Goal: Transaction & Acquisition: Purchase product/service

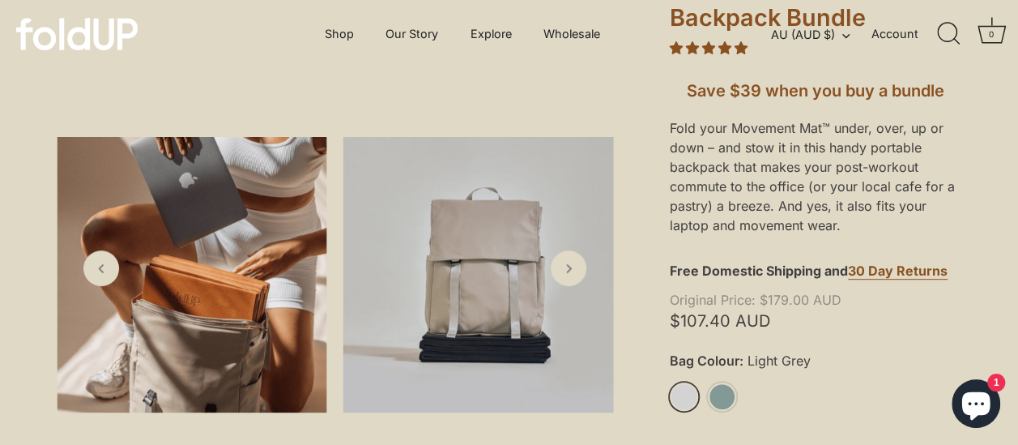
scroll to position [324, 0]
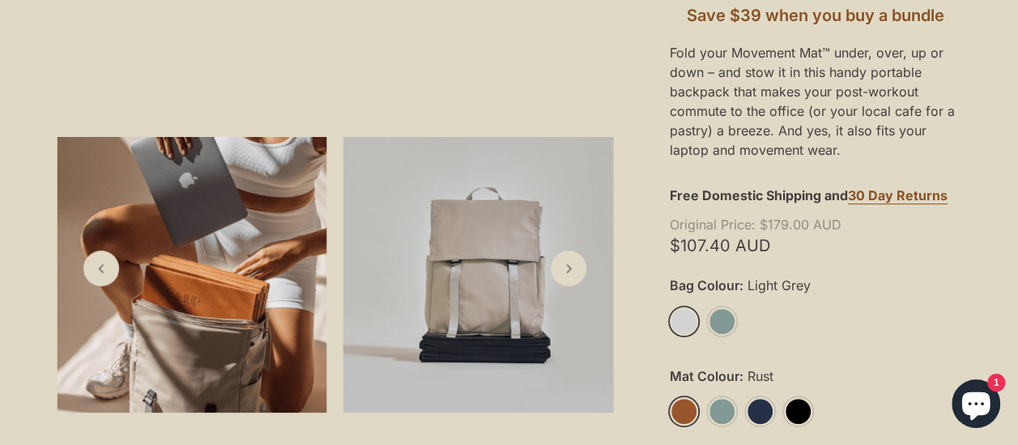
scroll to position [486, 0]
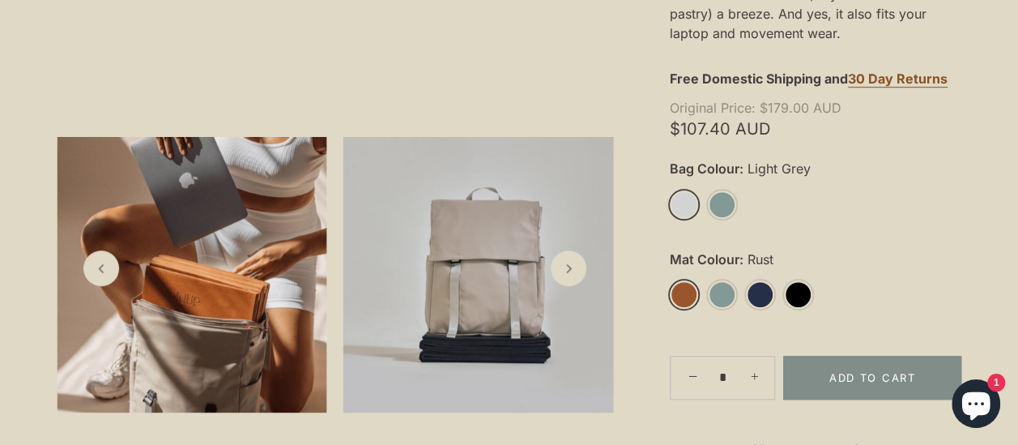
click at [684, 199] on link "Light Grey" at bounding box center [684, 204] width 28 height 28
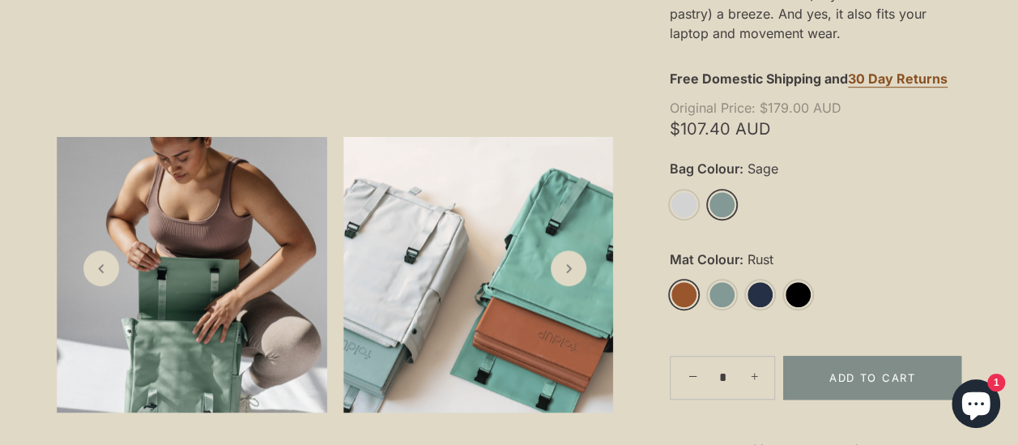
click at [724, 207] on link "Sage" at bounding box center [722, 204] width 28 height 28
click at [719, 294] on link "Sage" at bounding box center [722, 294] width 28 height 28
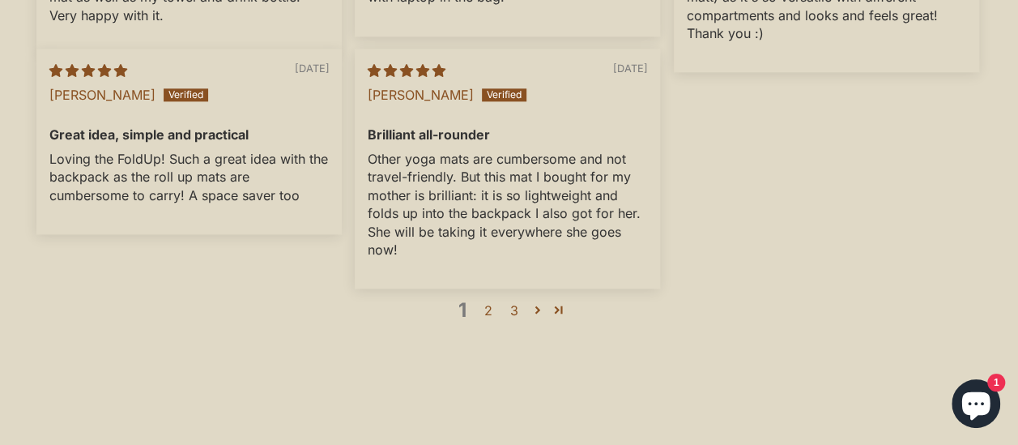
scroll to position [4050, 0]
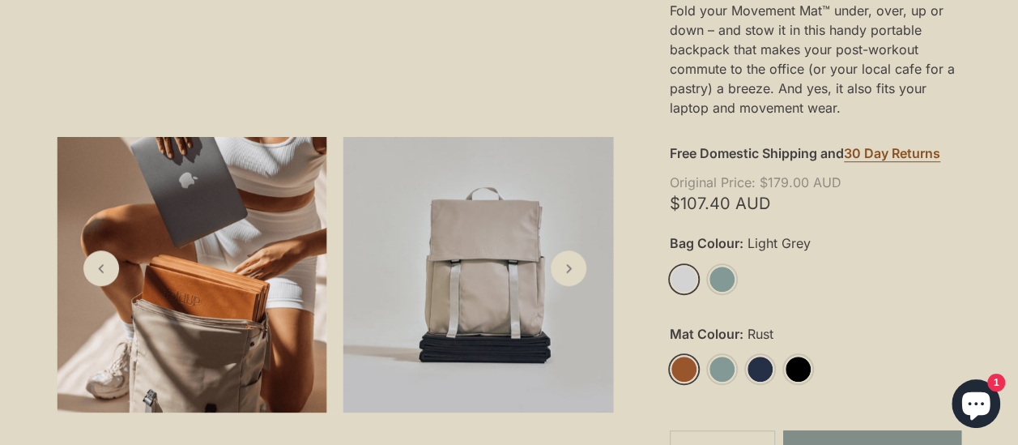
scroll to position [486, 0]
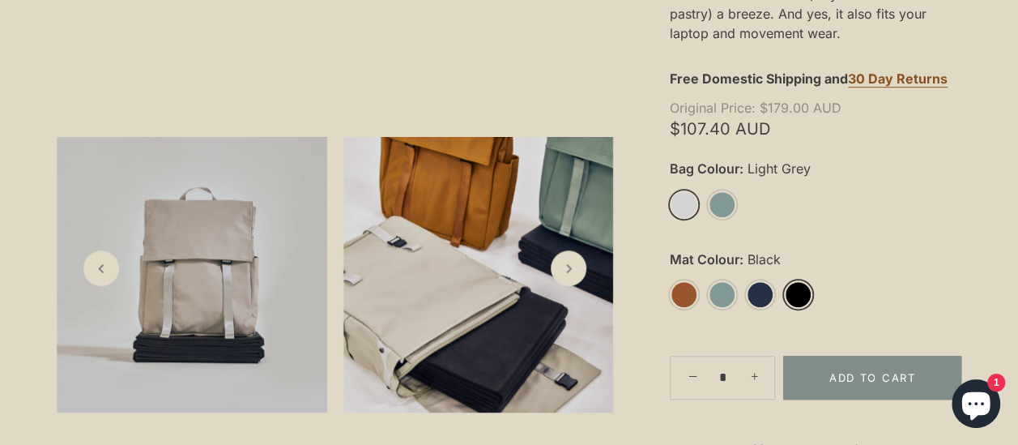
click at [797, 296] on link "Black" at bounding box center [798, 294] width 28 height 28
